Goal: Find specific page/section: Find specific page/section

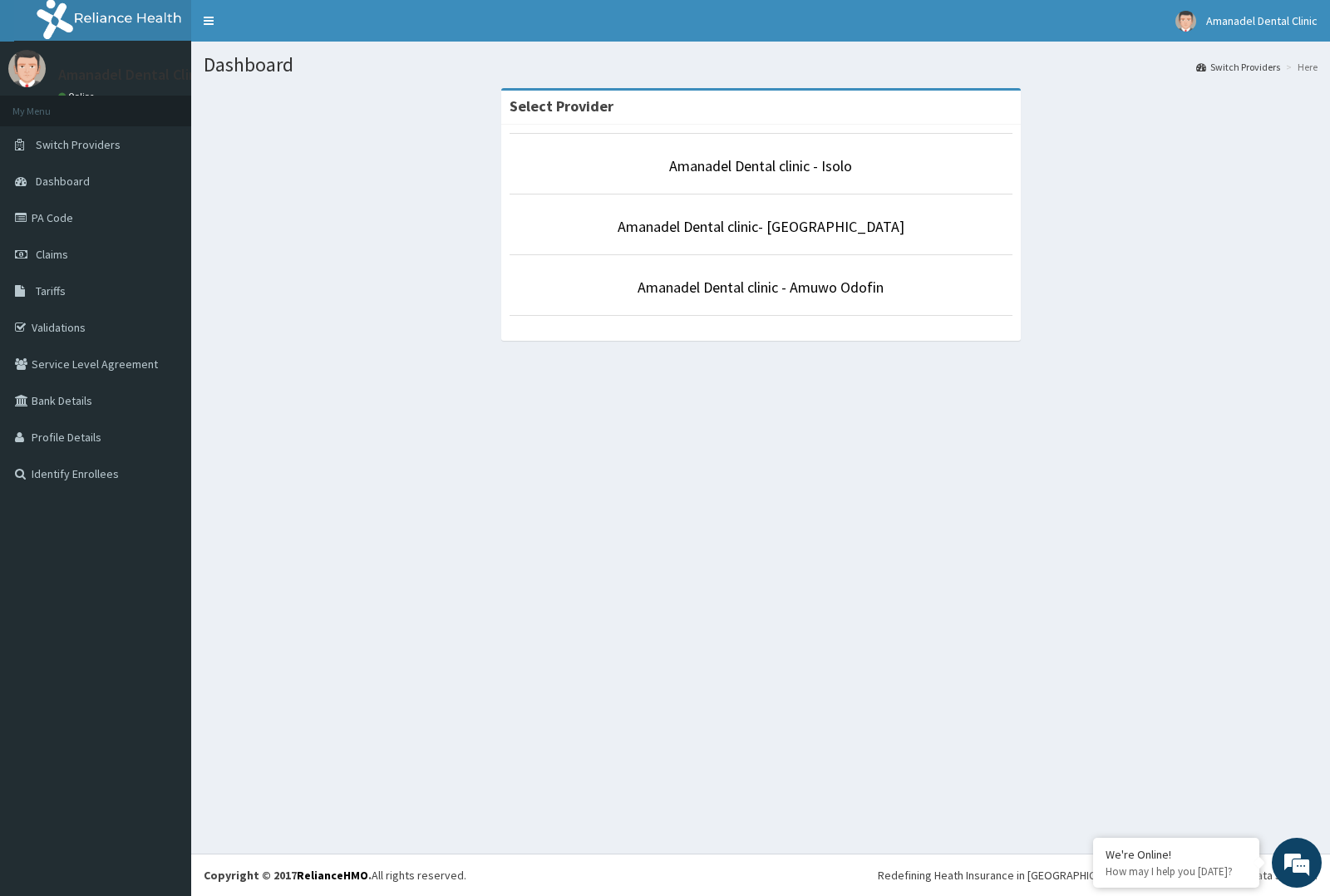
click at [856, 217] on p "Amanadel Dental clinic- [GEOGRAPHIC_DATA]" at bounding box center [760, 227] width 502 height 22
click at [893, 229] on p "Amanadel Dental clinic- [GEOGRAPHIC_DATA]" at bounding box center [760, 227] width 502 height 22
click at [912, 233] on p "Amanadel Dental clinic- [GEOGRAPHIC_DATA]" at bounding box center [760, 227] width 502 height 22
click at [734, 204] on li "Amanadel Dental clinic- [GEOGRAPHIC_DATA]" at bounding box center [760, 225] width 502 height 62
click at [736, 218] on link "Amanadel Dental clinic- [GEOGRAPHIC_DATA]" at bounding box center [761, 226] width 287 height 19
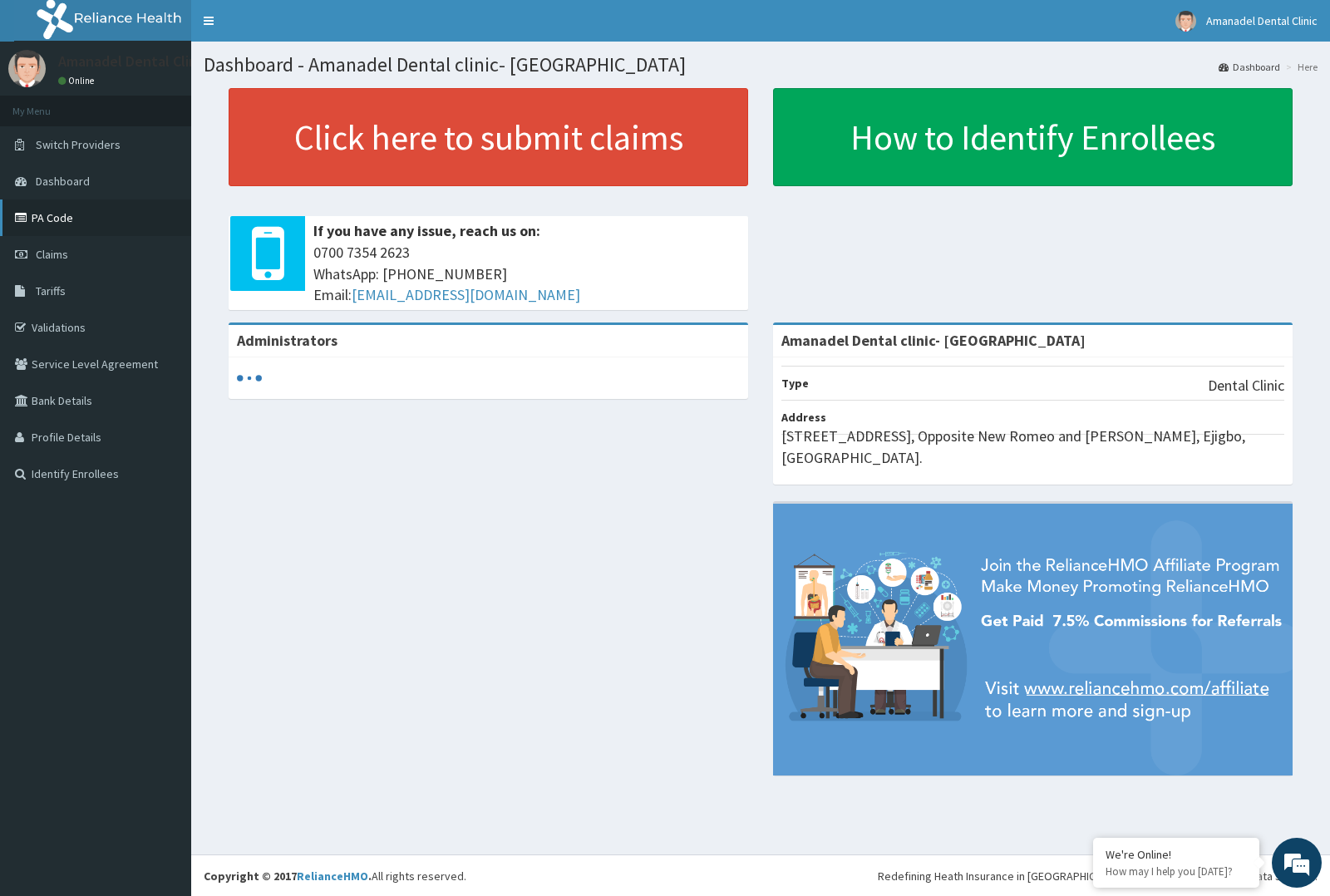
click at [55, 217] on link "PA Code" at bounding box center [96, 217] width 191 height 37
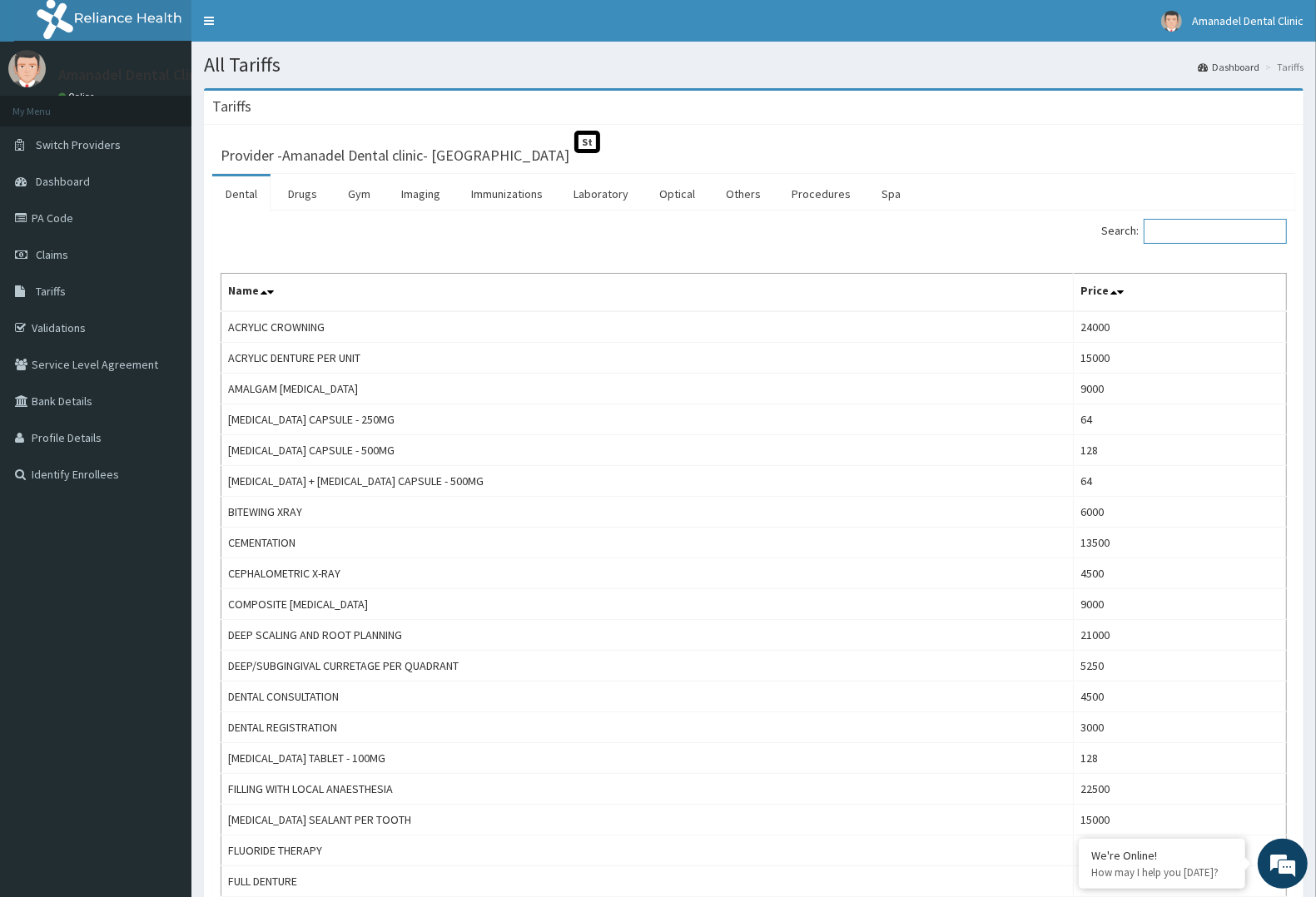
click at [1200, 229] on input "Search:" at bounding box center [1215, 231] width 143 height 25
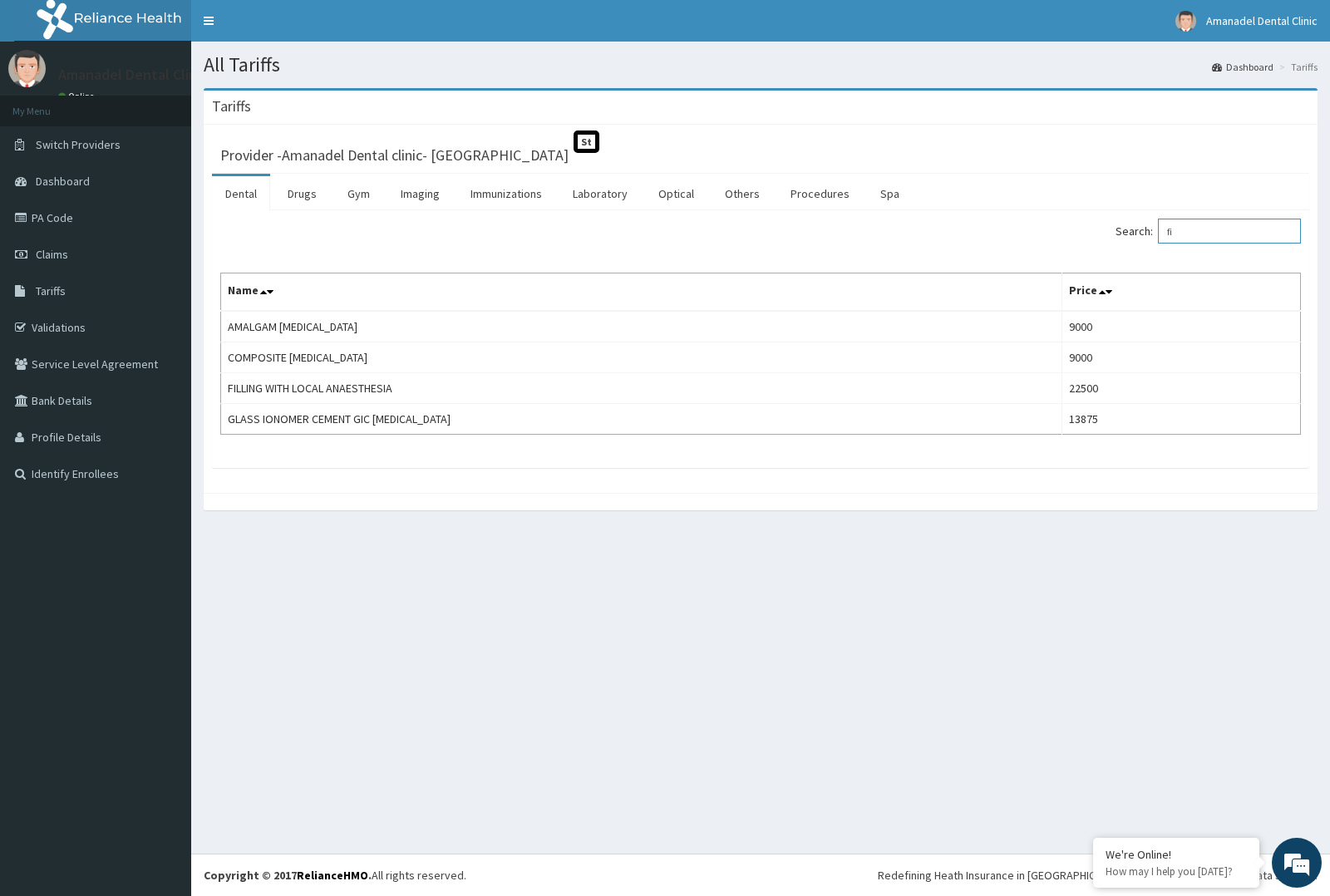
type input "f"
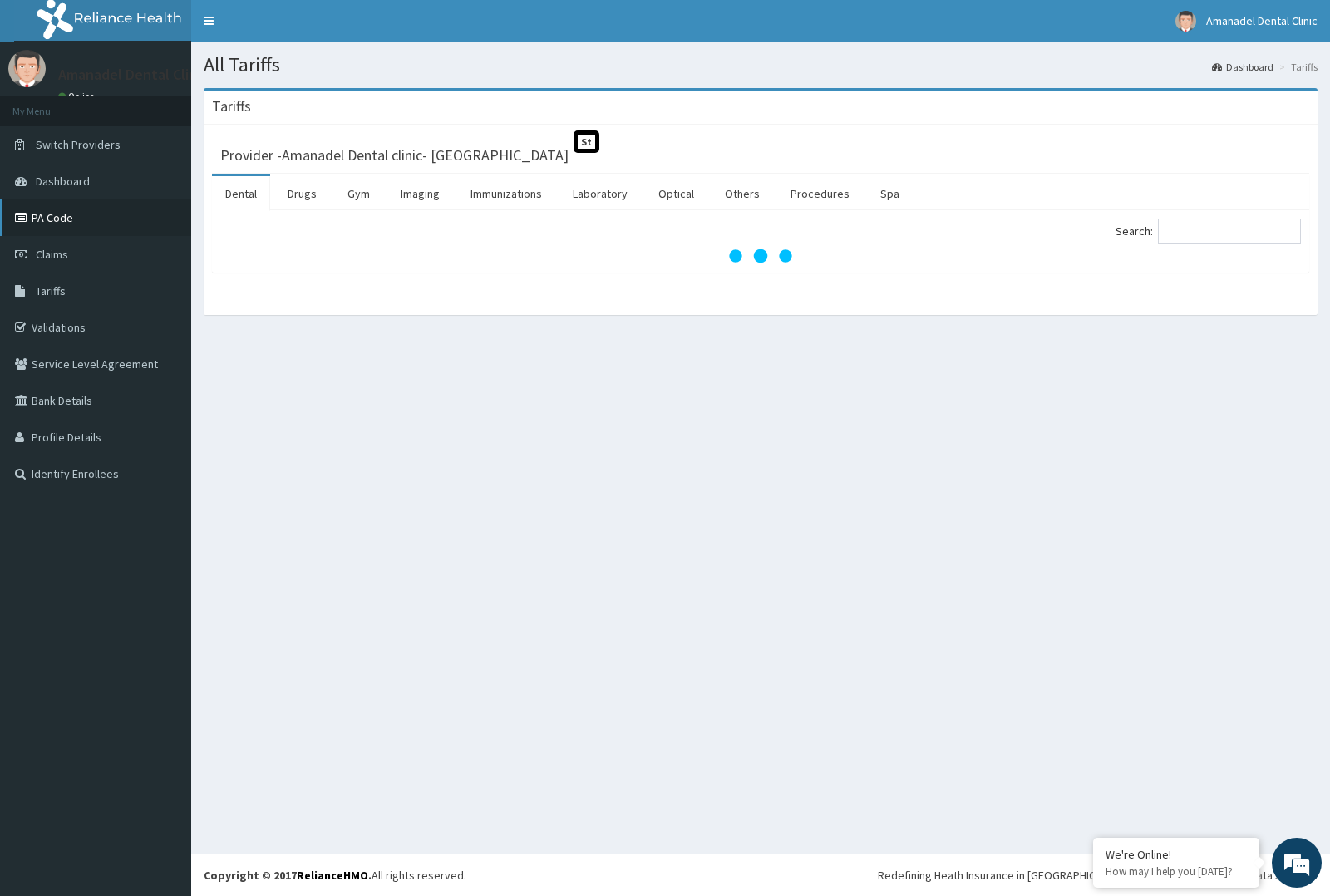
click at [75, 221] on link "PA Code" at bounding box center [96, 217] width 191 height 37
